Goal: Check status: Check status

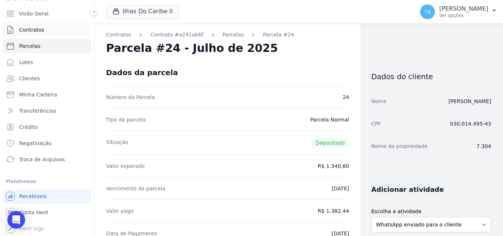
click at [45, 29] on link "Contratos" at bounding box center [47, 29] width 88 height 15
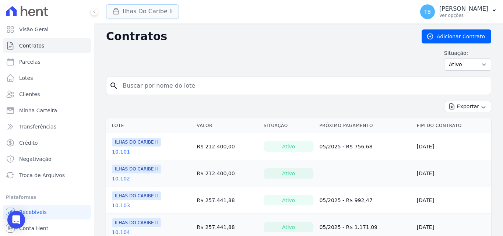
click at [141, 6] on button "Ilhas Do Caribe Ii" at bounding box center [142, 11] width 73 height 14
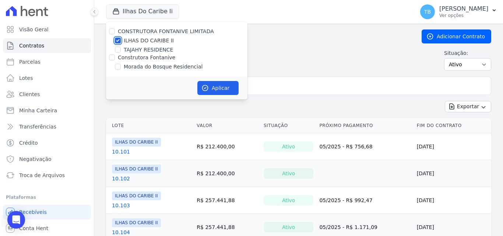
click at [118, 40] on input "ILHAS DO CARIBE II" at bounding box center [118, 41] width 6 height 6
checkbox input "false"
click at [117, 69] on input "Morada do Bosque Residencial" at bounding box center [118, 67] width 6 height 6
checkbox input "true"
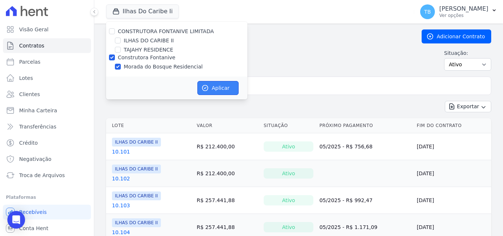
click at [214, 82] on button "Aplicar" at bounding box center [217, 88] width 41 height 14
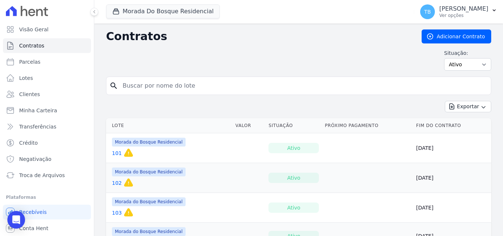
click at [186, 85] on input "search" at bounding box center [302, 85] width 369 height 15
type input "139"
click at [161, 56] on div "Situação: Ativo Todos Pausado Distratado Rascunho Expirado Encerrado" at bounding box center [298, 59] width 385 height 21
click at [158, 85] on input "139" at bounding box center [302, 85] width 369 height 15
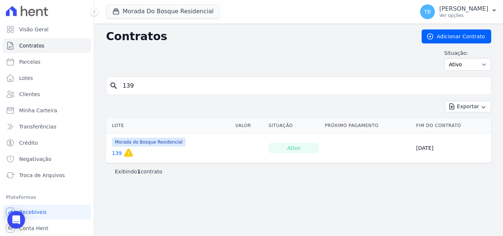
click at [116, 153] on link "139" at bounding box center [117, 152] width 10 height 7
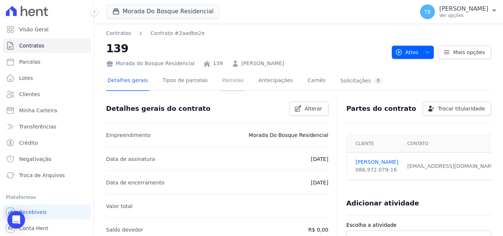
click at [225, 81] on link "Parcelas" at bounding box center [233, 80] width 24 height 19
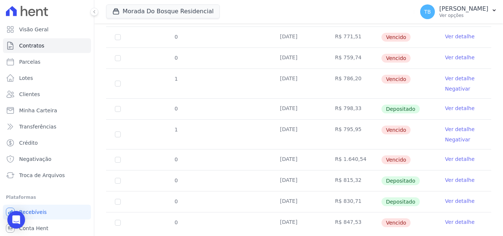
scroll to position [284, 0]
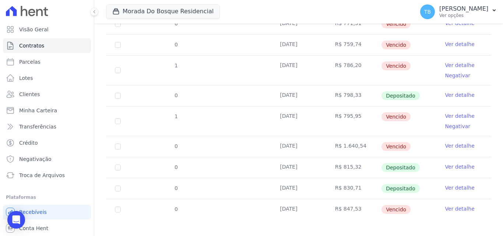
click at [452, 184] on link "Ver detalhe" at bounding box center [459, 187] width 29 height 7
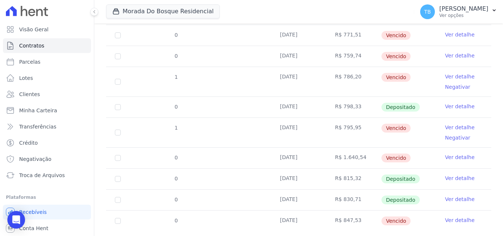
scroll to position [284, 0]
